Goal: Navigation & Orientation: Find specific page/section

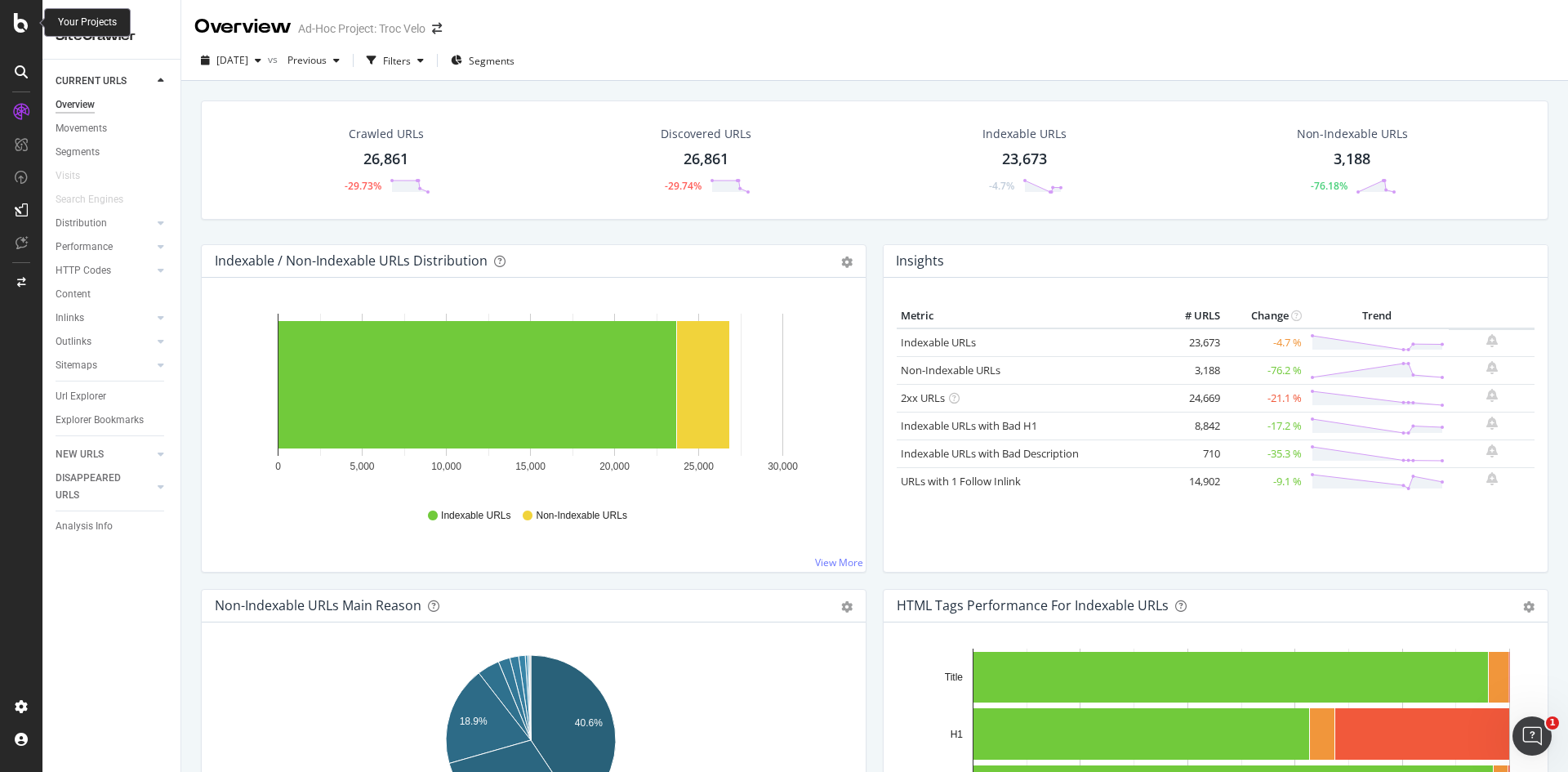
click at [23, 19] on icon at bounding box center [21, 23] width 14 height 20
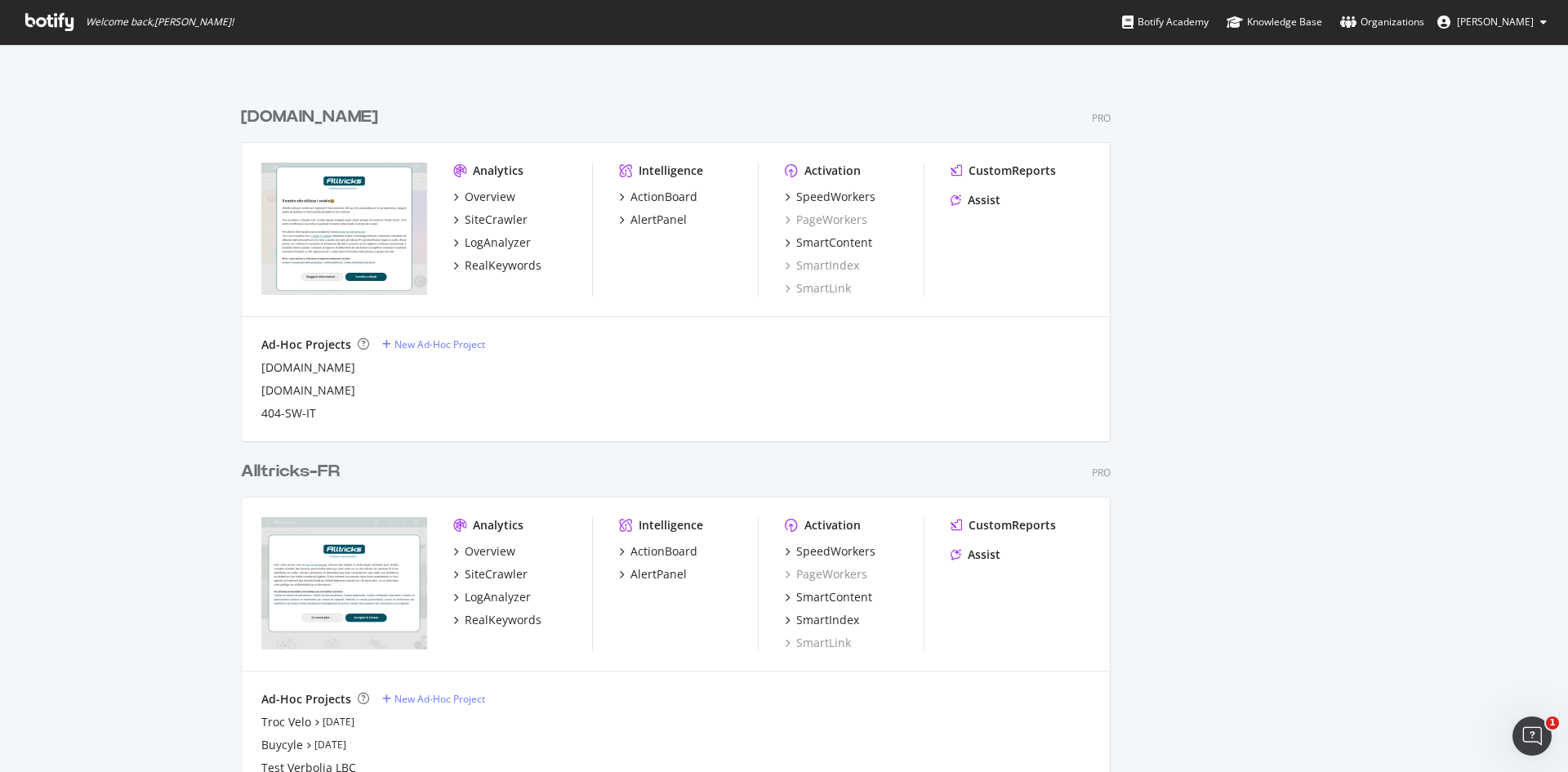
scroll to position [1143, 0]
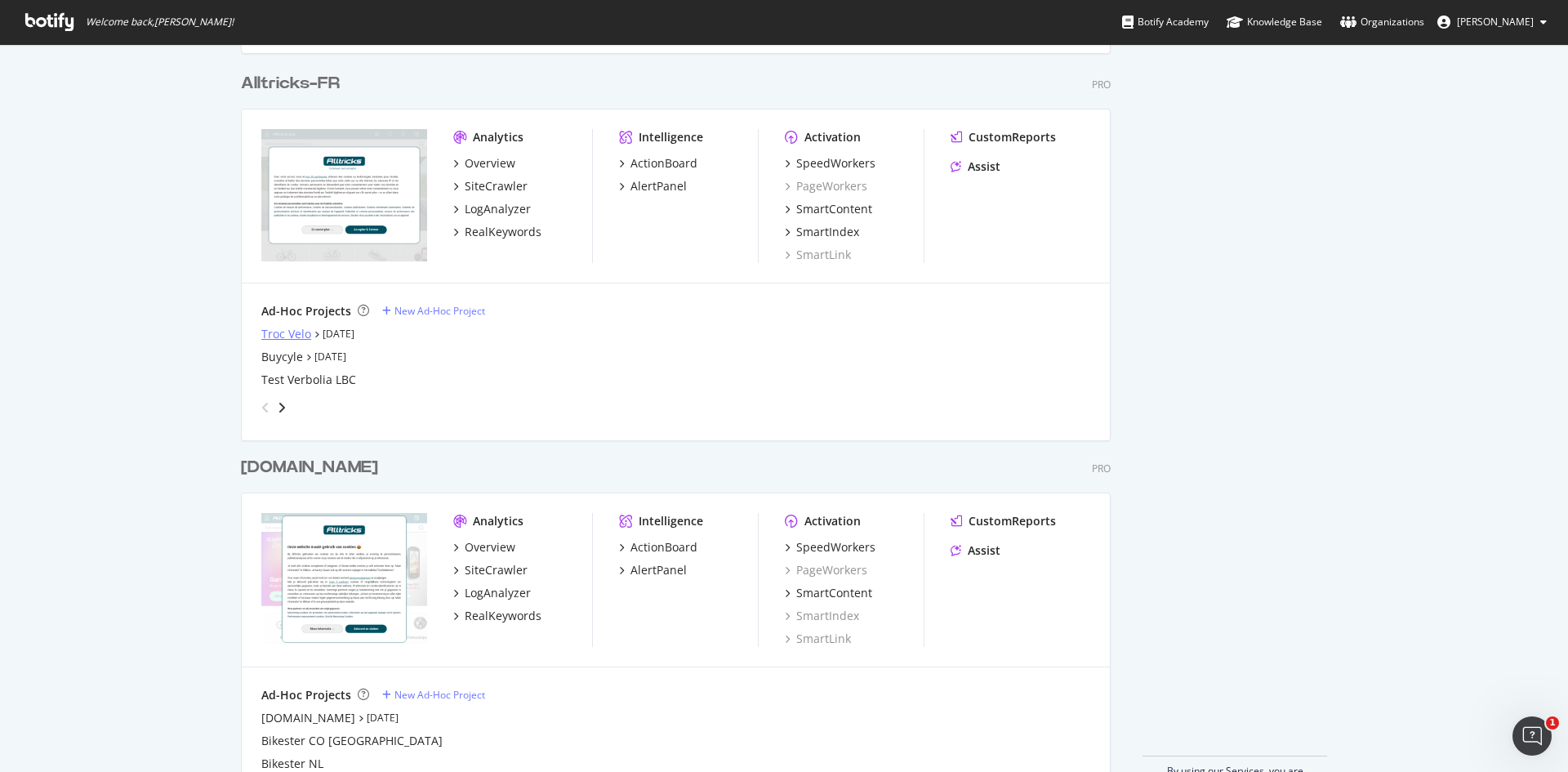
click at [299, 335] on div "Troc Velo" at bounding box center [286, 334] width 50 height 16
